Goal: Navigation & Orientation: Find specific page/section

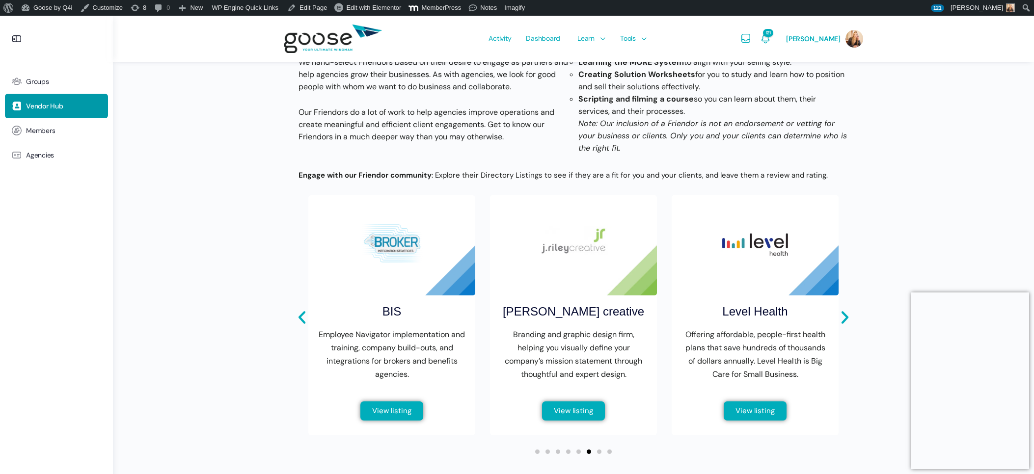
scroll to position [276, 0]
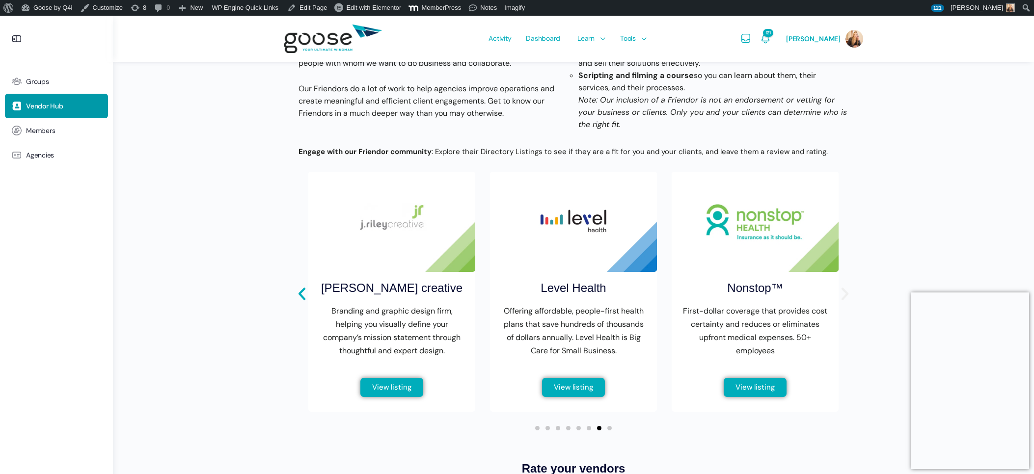
click at [846, 301] on icon "Next slide" at bounding box center [845, 294] width 7 height 13
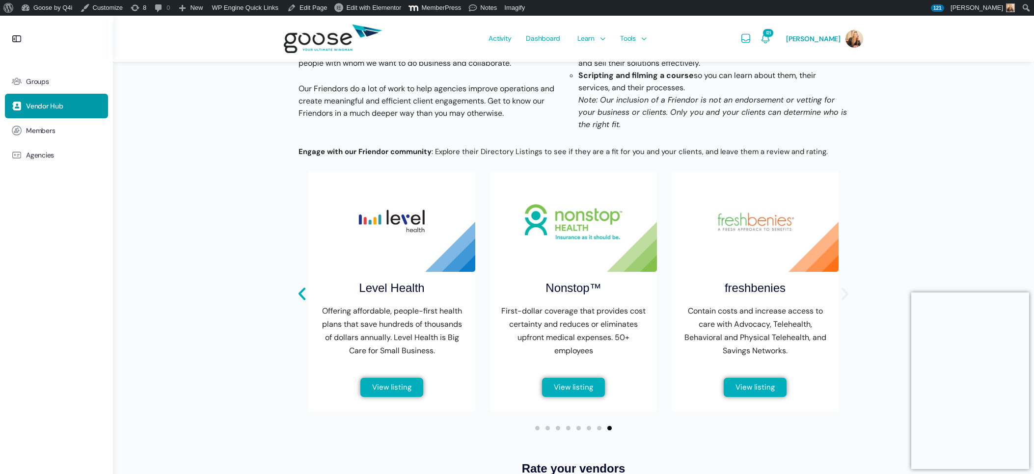
click at [846, 301] on icon "Next slide" at bounding box center [845, 294] width 7 height 13
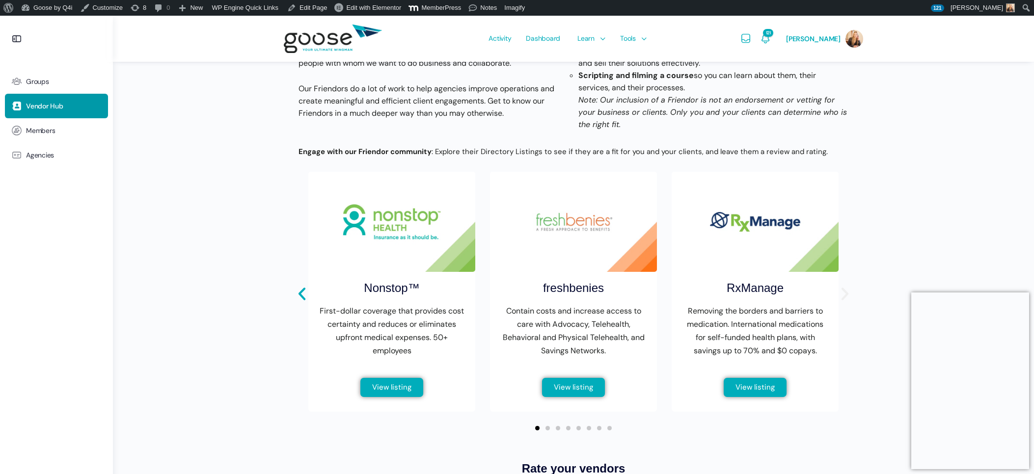
click at [846, 301] on icon "Next slide" at bounding box center [845, 294] width 7 height 13
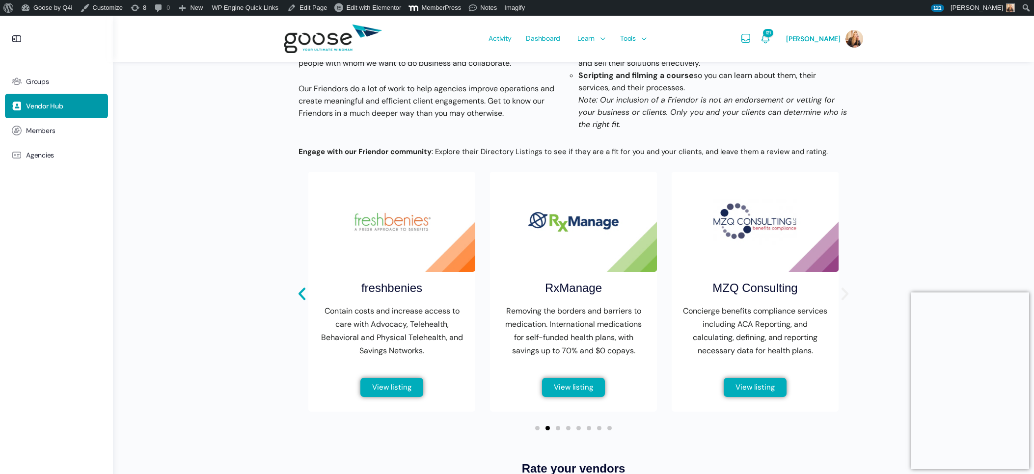
click at [846, 301] on icon "Next slide" at bounding box center [845, 294] width 7 height 13
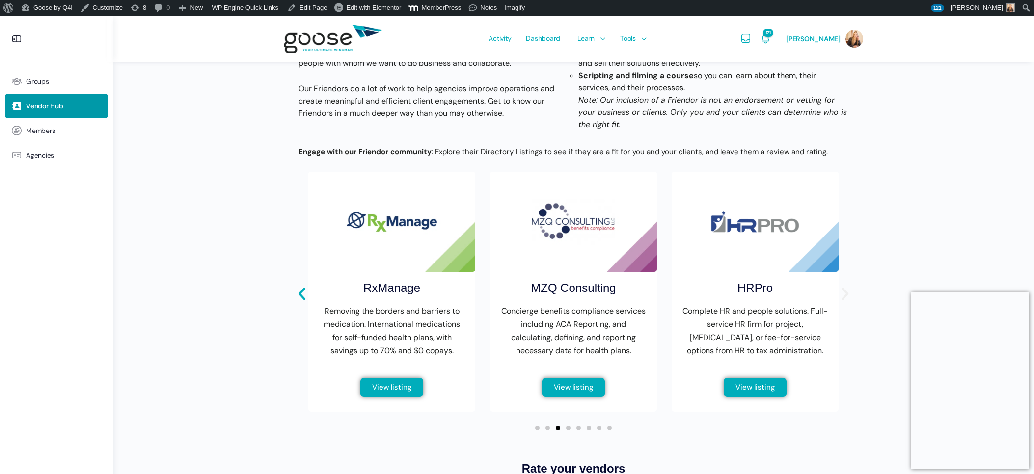
click at [846, 301] on icon "Next slide" at bounding box center [845, 294] width 7 height 13
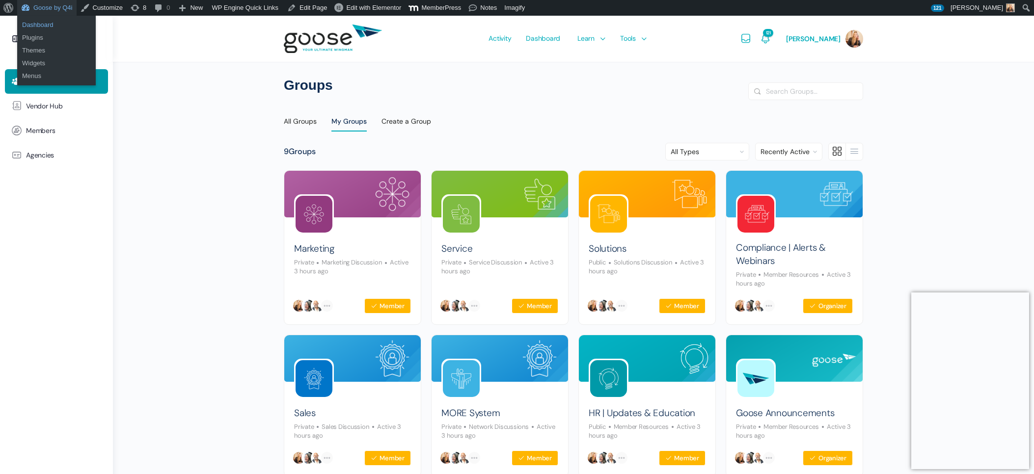
click at [53, 23] on link "Dashboard" at bounding box center [56, 25] width 79 height 13
